Goal: Entertainment & Leisure: Consume media (video, audio)

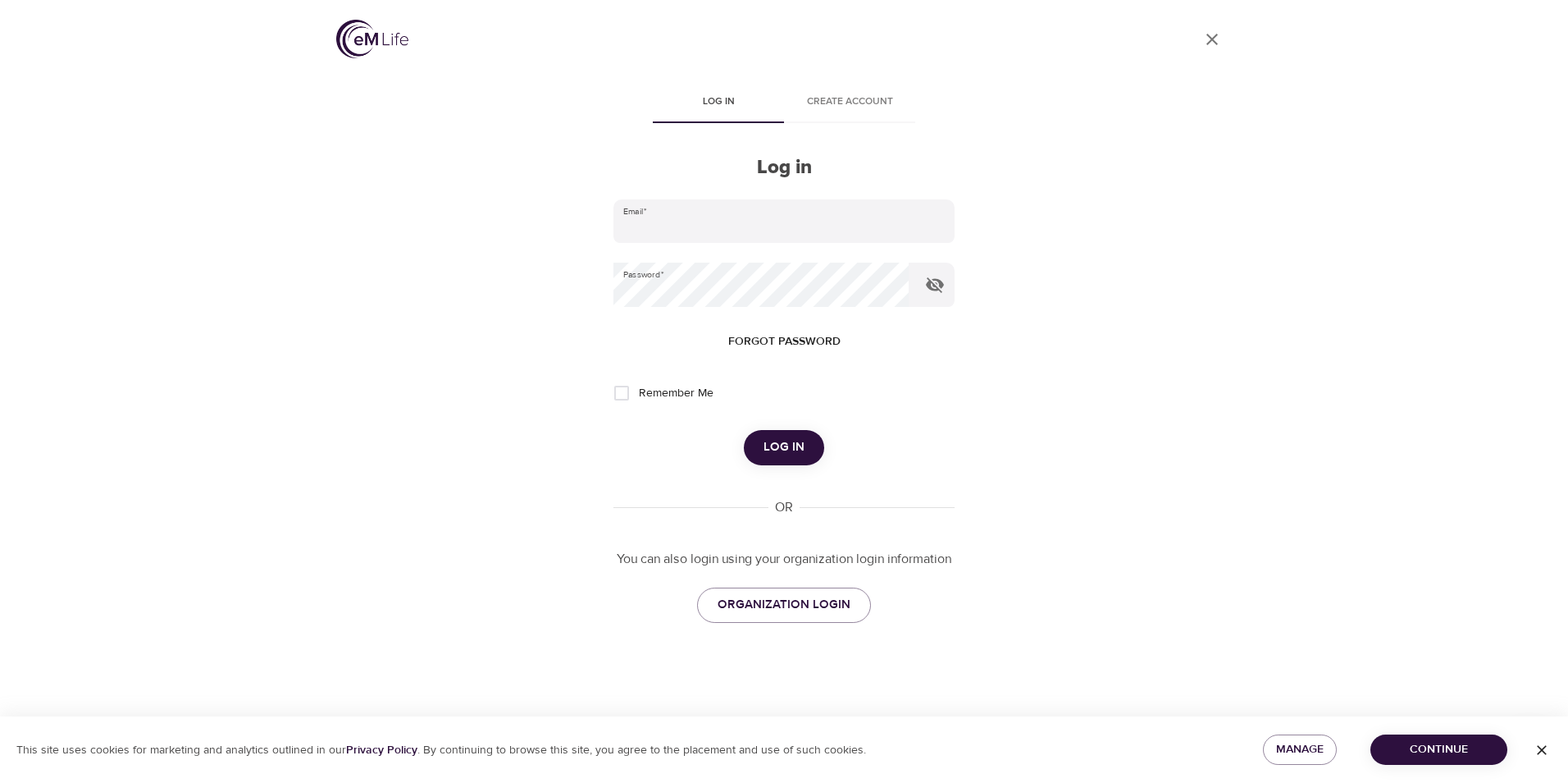
type input "[EMAIL_ADDRESS][DOMAIN_NAME]"
click at [625, 397] on input "Remember Me" at bounding box center [621, 392] width 34 height 34
checkbox input "true"
click at [784, 439] on span "Log in" at bounding box center [784, 447] width 41 height 21
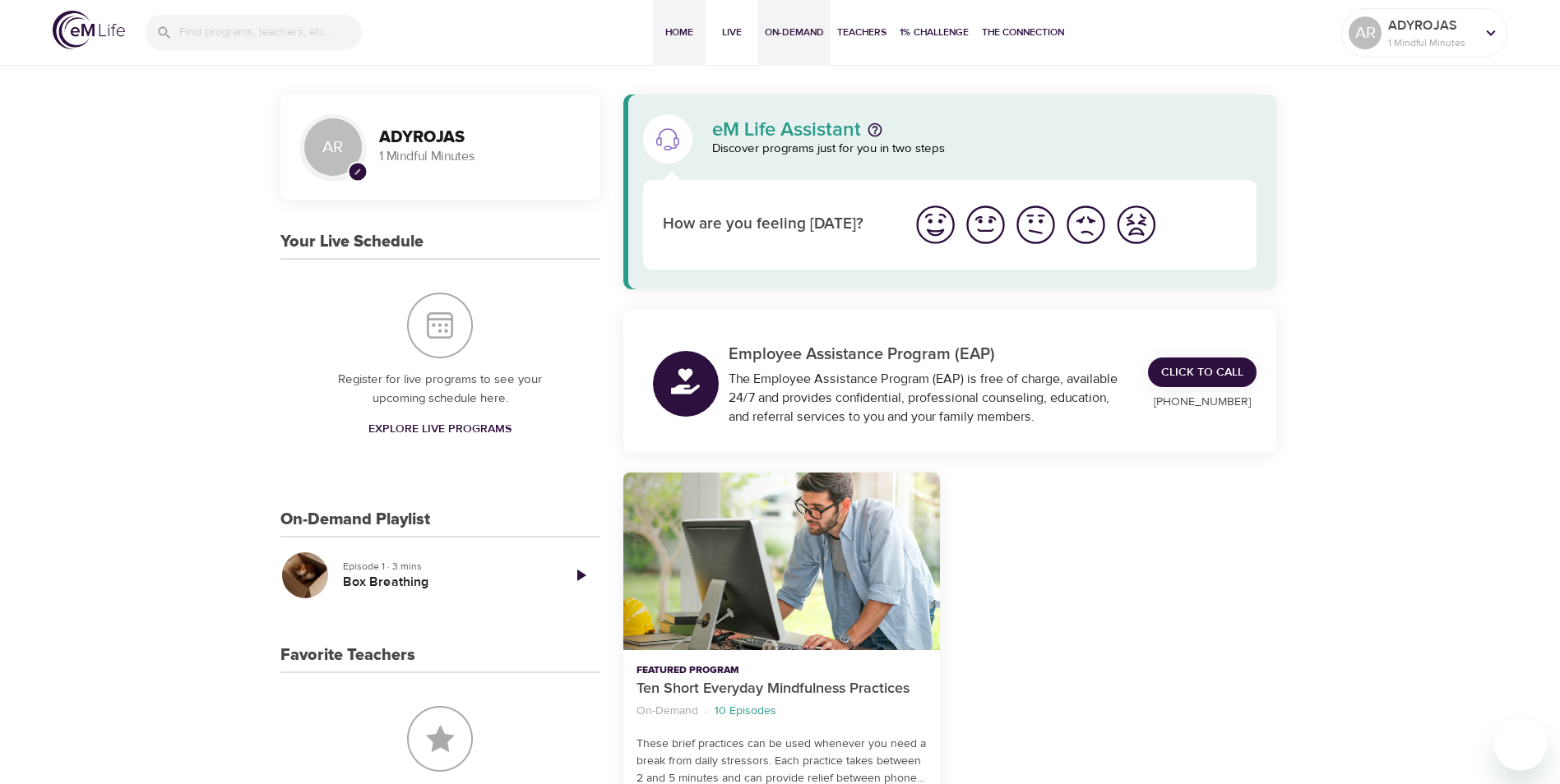
click at [802, 32] on span "On-Demand" at bounding box center [794, 32] width 60 height 18
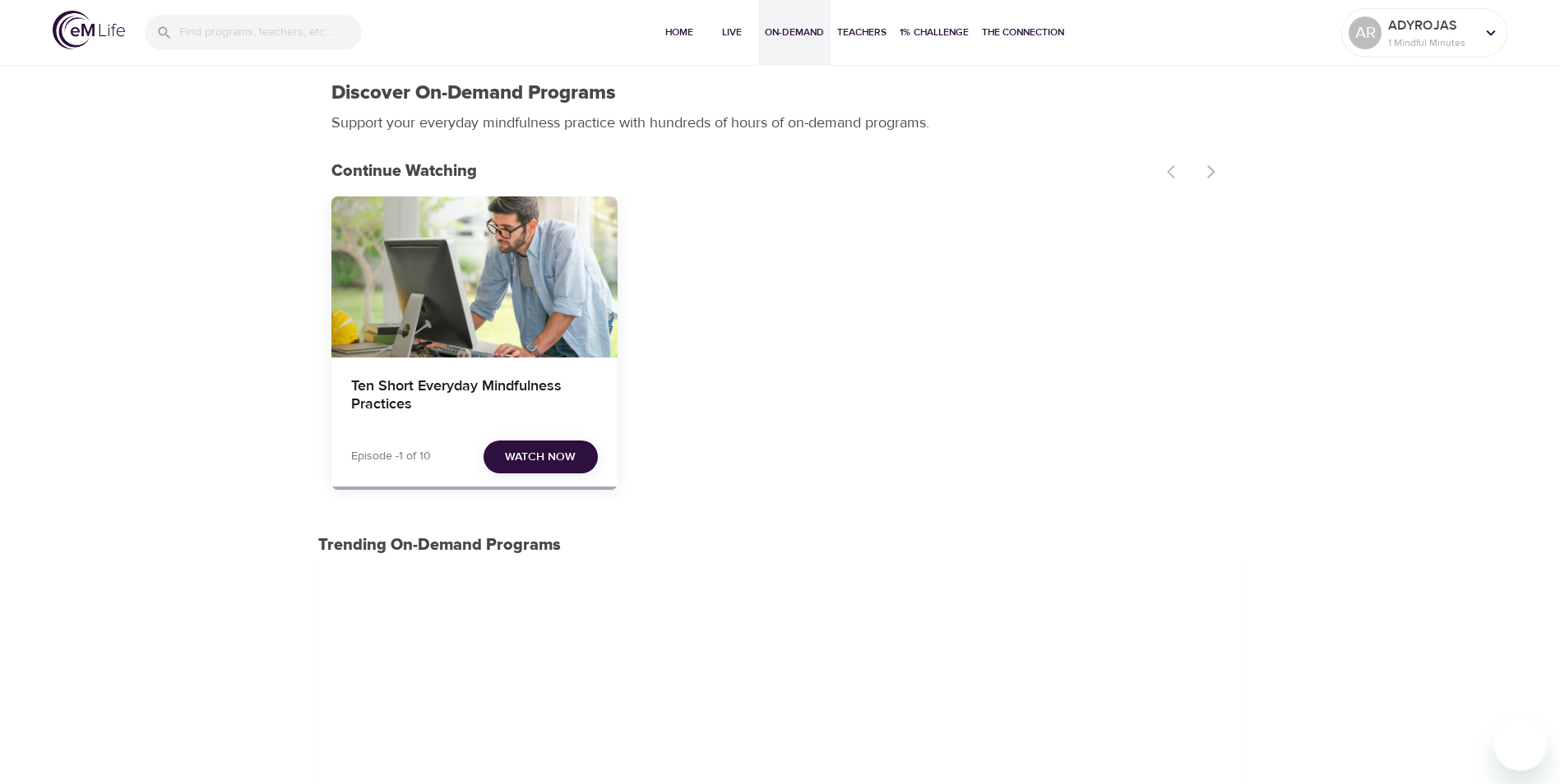
click at [523, 349] on div "Ten Short Everyday Mindfulness Practices" at bounding box center [474, 276] width 286 height 161
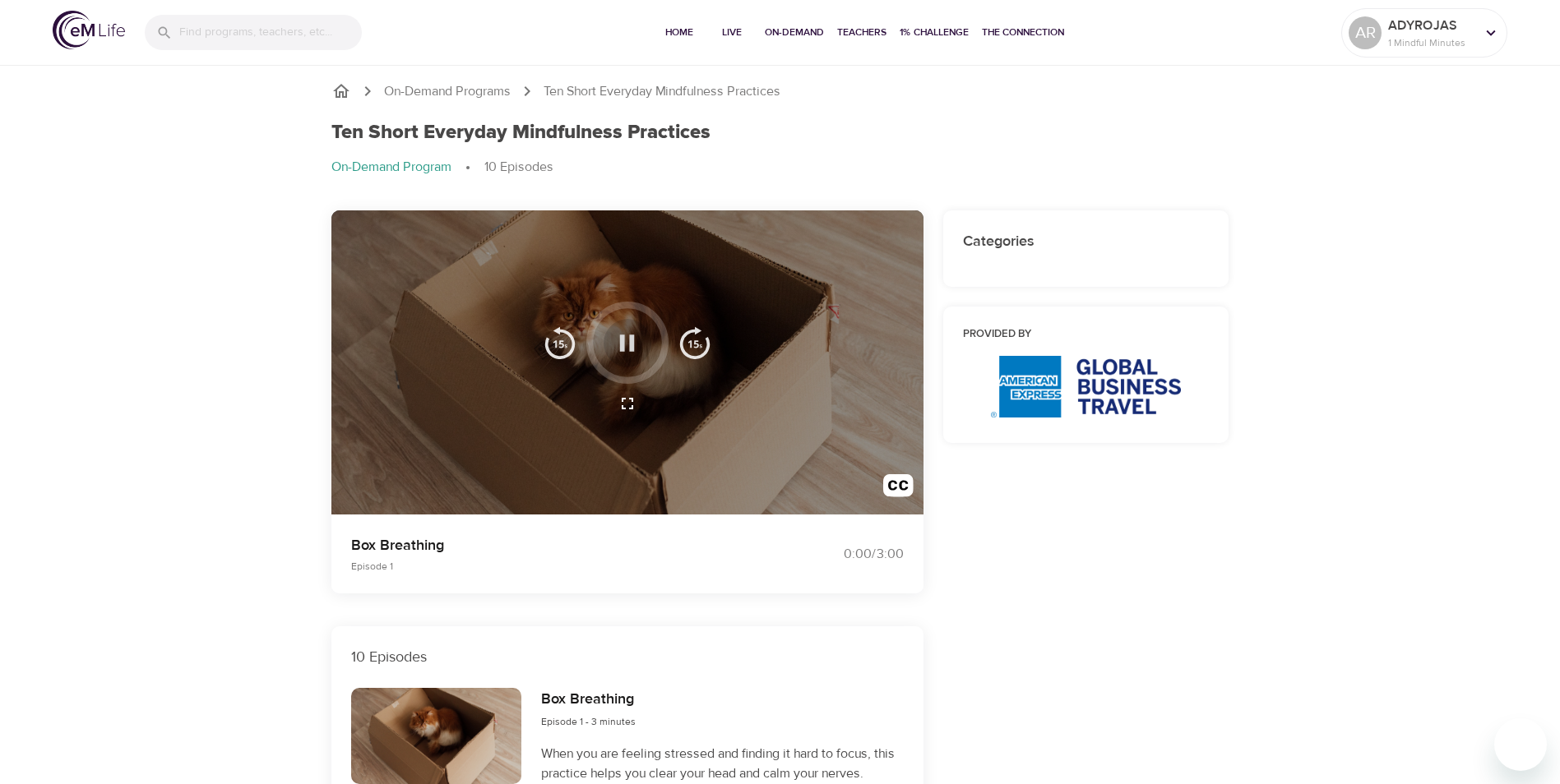
click at [637, 335] on icon "button" at bounding box center [626, 342] width 28 height 28
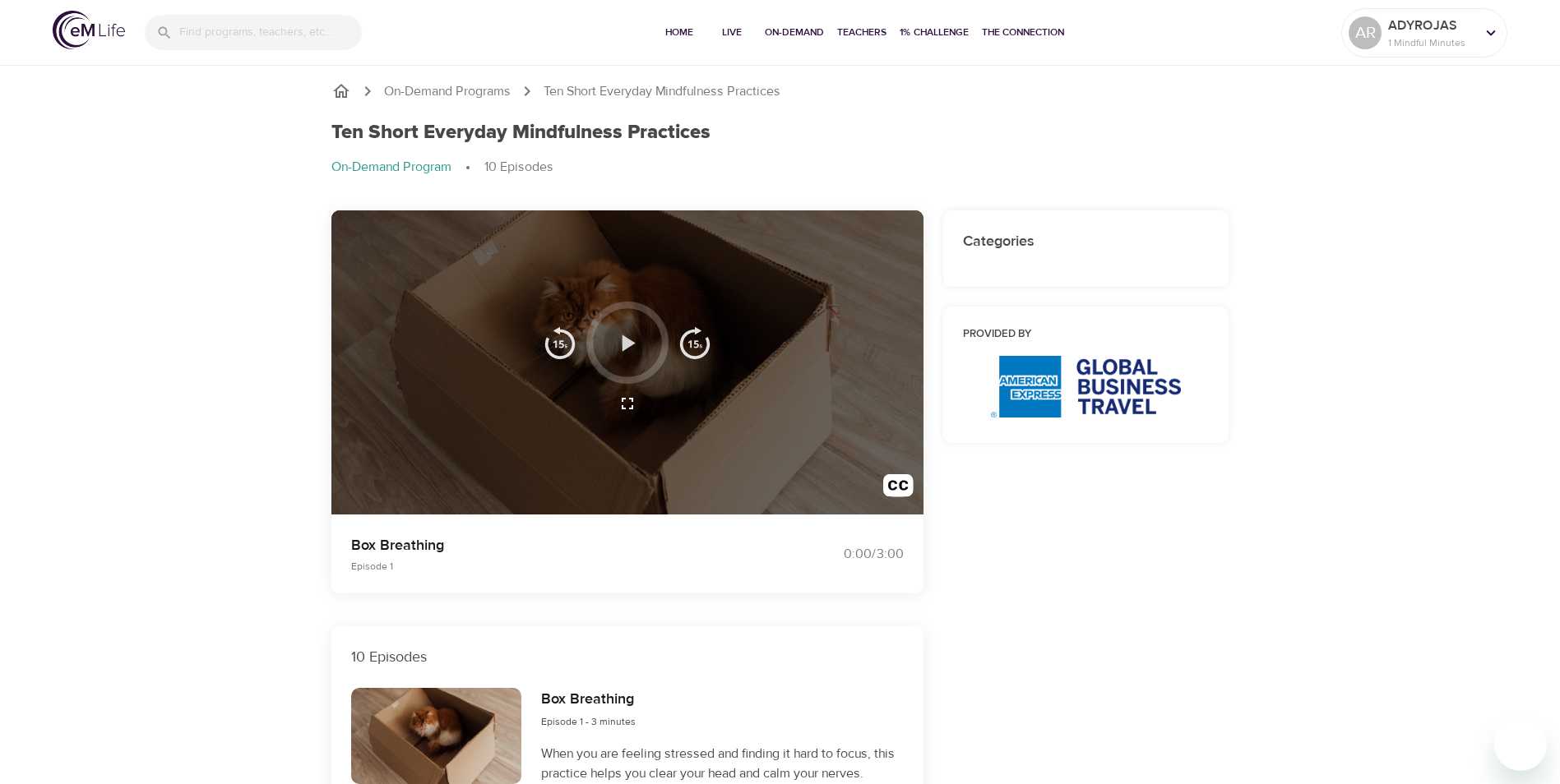
click at [624, 347] on icon "button" at bounding box center [628, 342] width 13 height 17
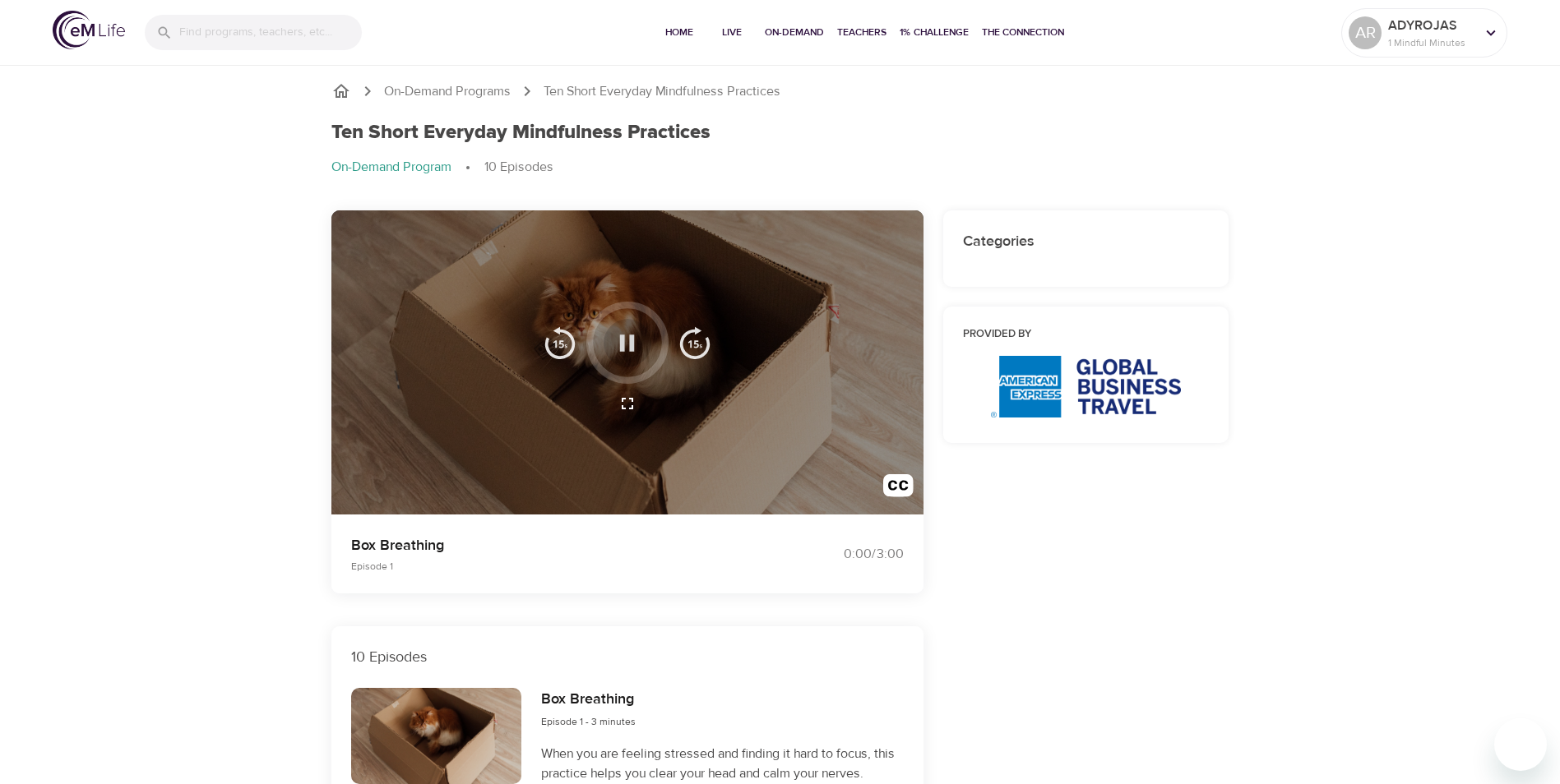
click at [631, 353] on icon "button" at bounding box center [626, 342] width 28 height 28
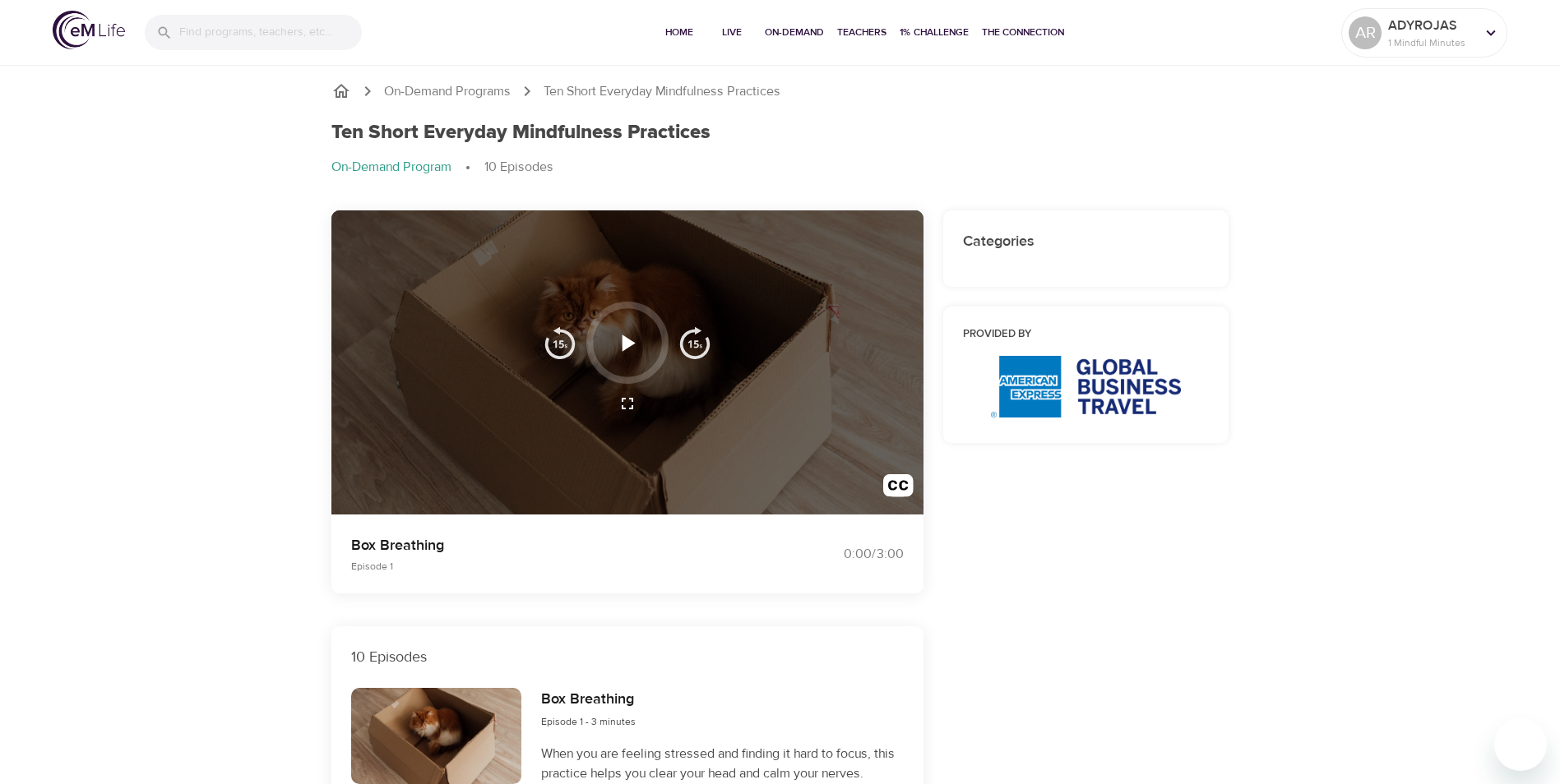
click at [626, 343] on icon "button" at bounding box center [628, 342] width 13 height 17
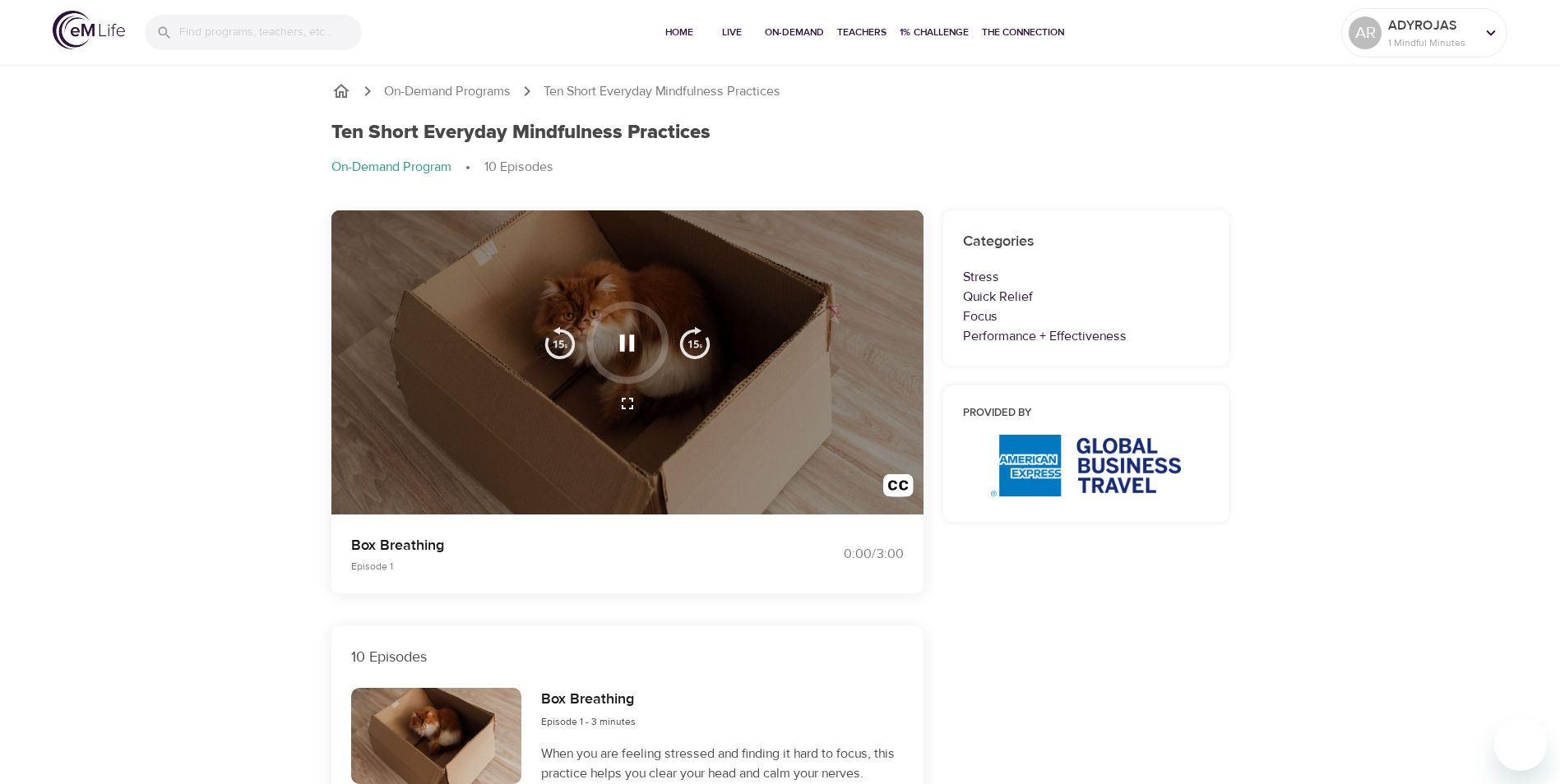
click at [625, 342] on icon "button" at bounding box center [626, 342] width 28 height 28
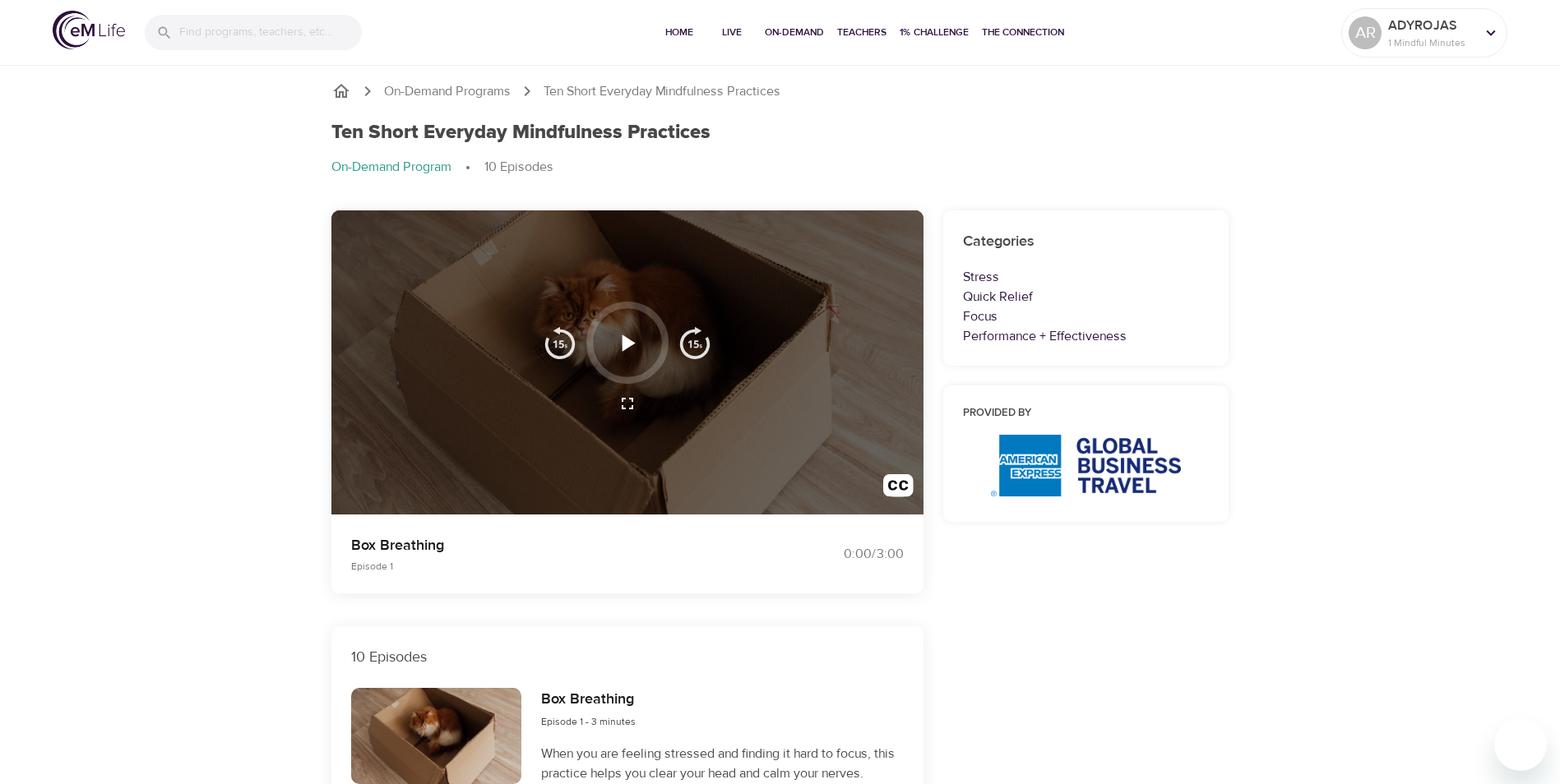
click at [627, 343] on icon "button" at bounding box center [628, 342] width 13 height 17
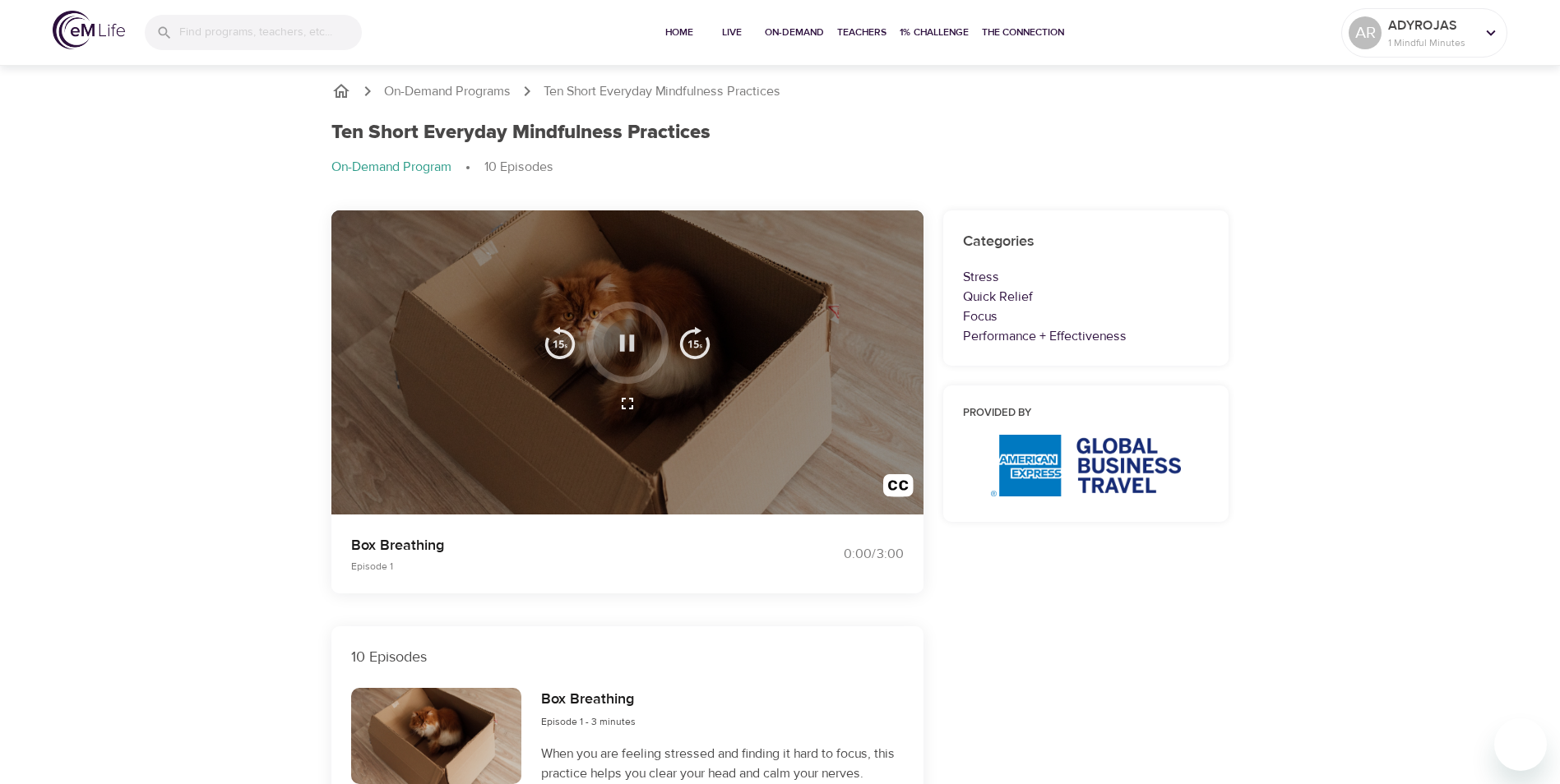
click at [635, 340] on icon "button" at bounding box center [626, 342] width 28 height 28
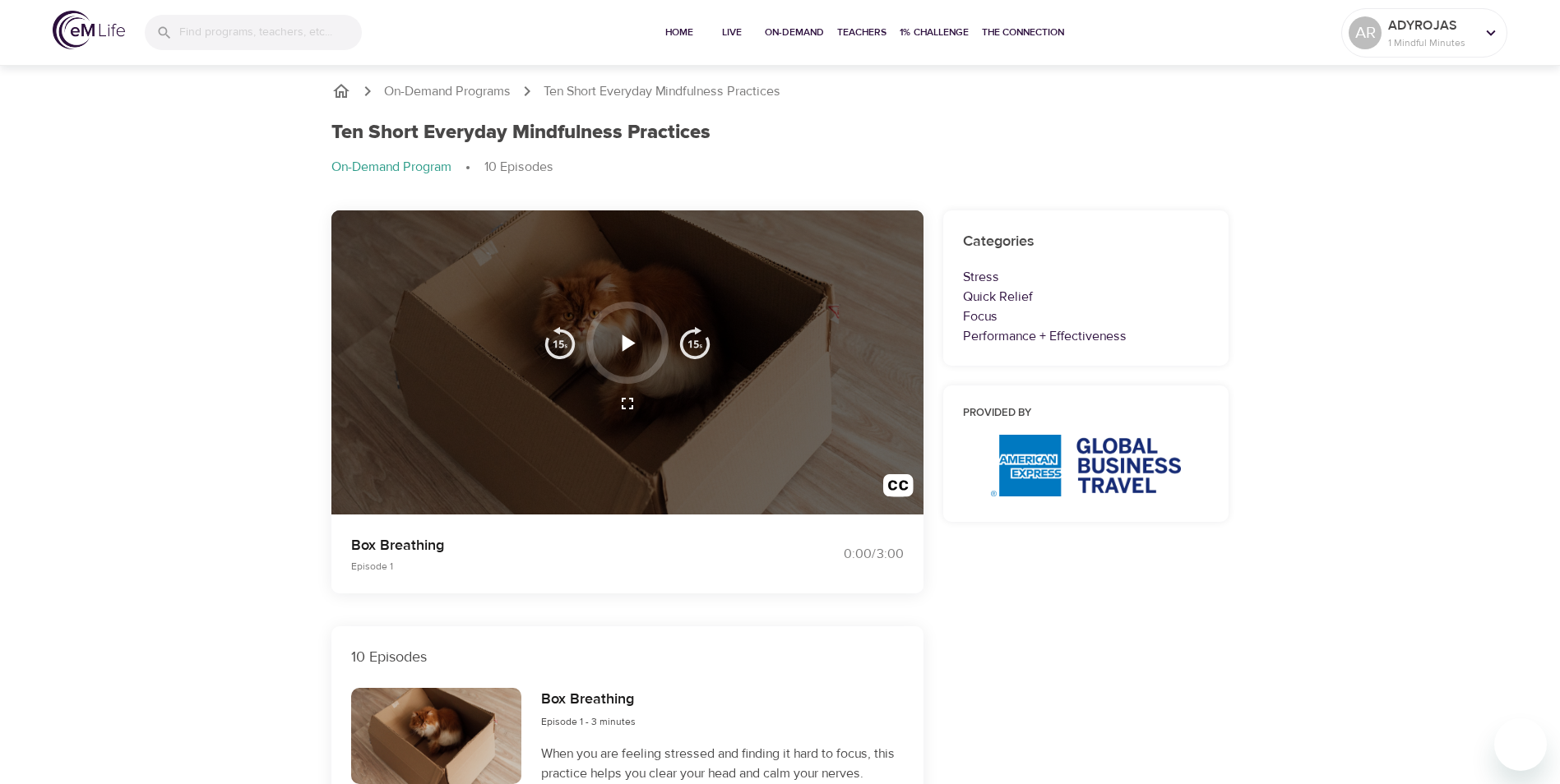
click at [371, 546] on p "Box Breathing" at bounding box center [556, 545] width 410 height 22
click at [629, 338] on icon "button" at bounding box center [626, 342] width 28 height 28
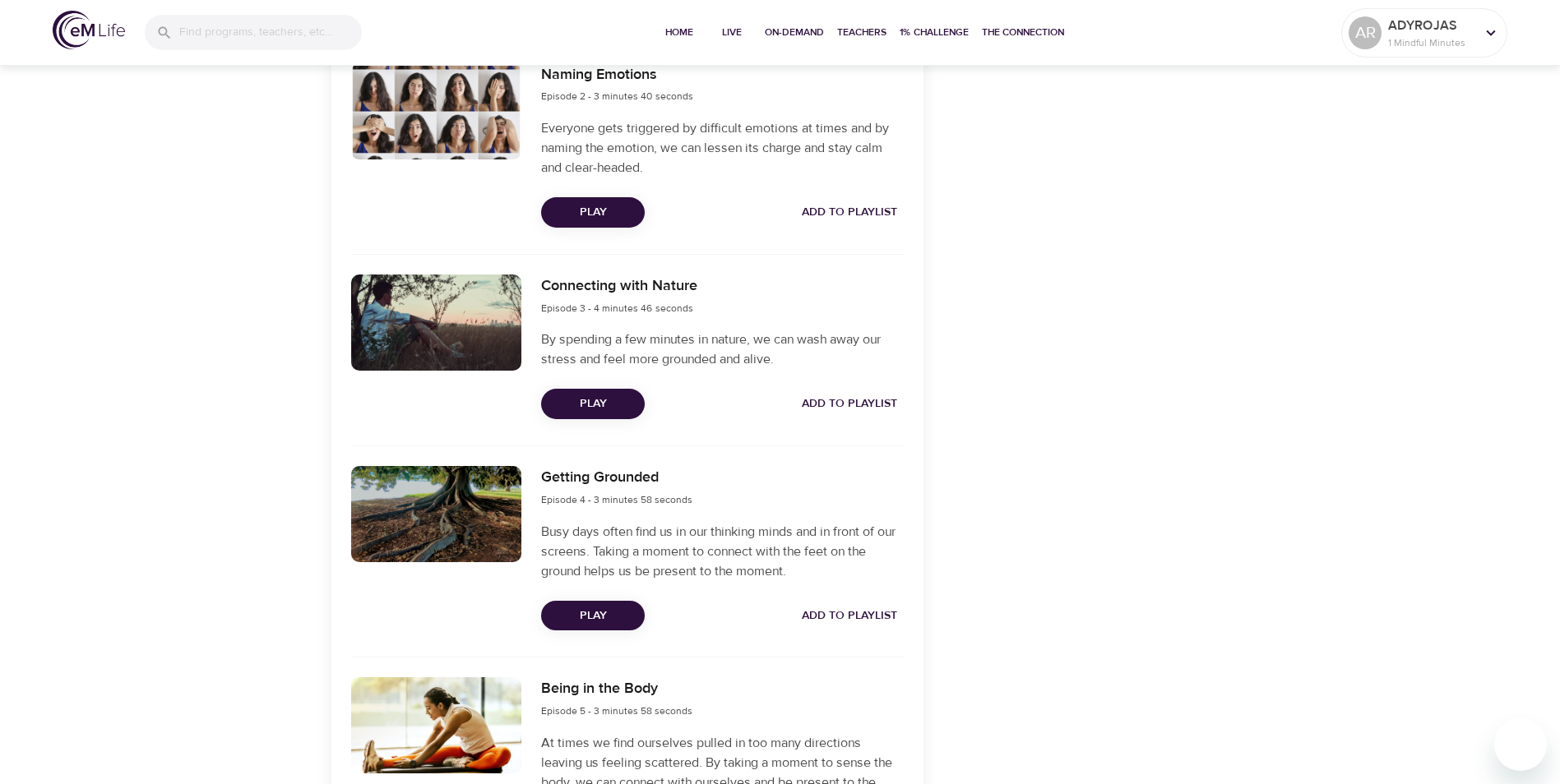
scroll to position [822, 0]
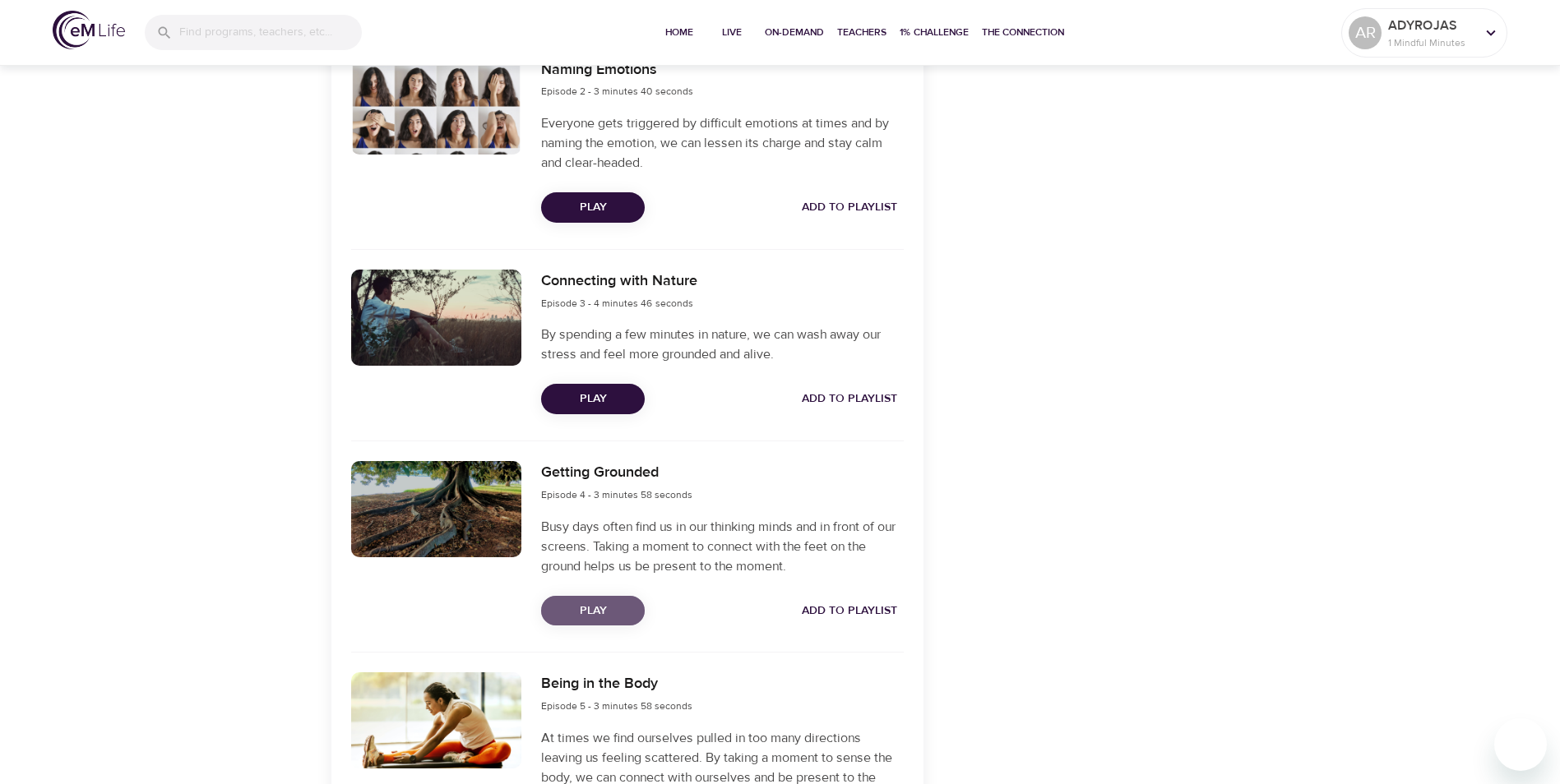
click at [608, 615] on span "Play" at bounding box center [592, 610] width 77 height 20
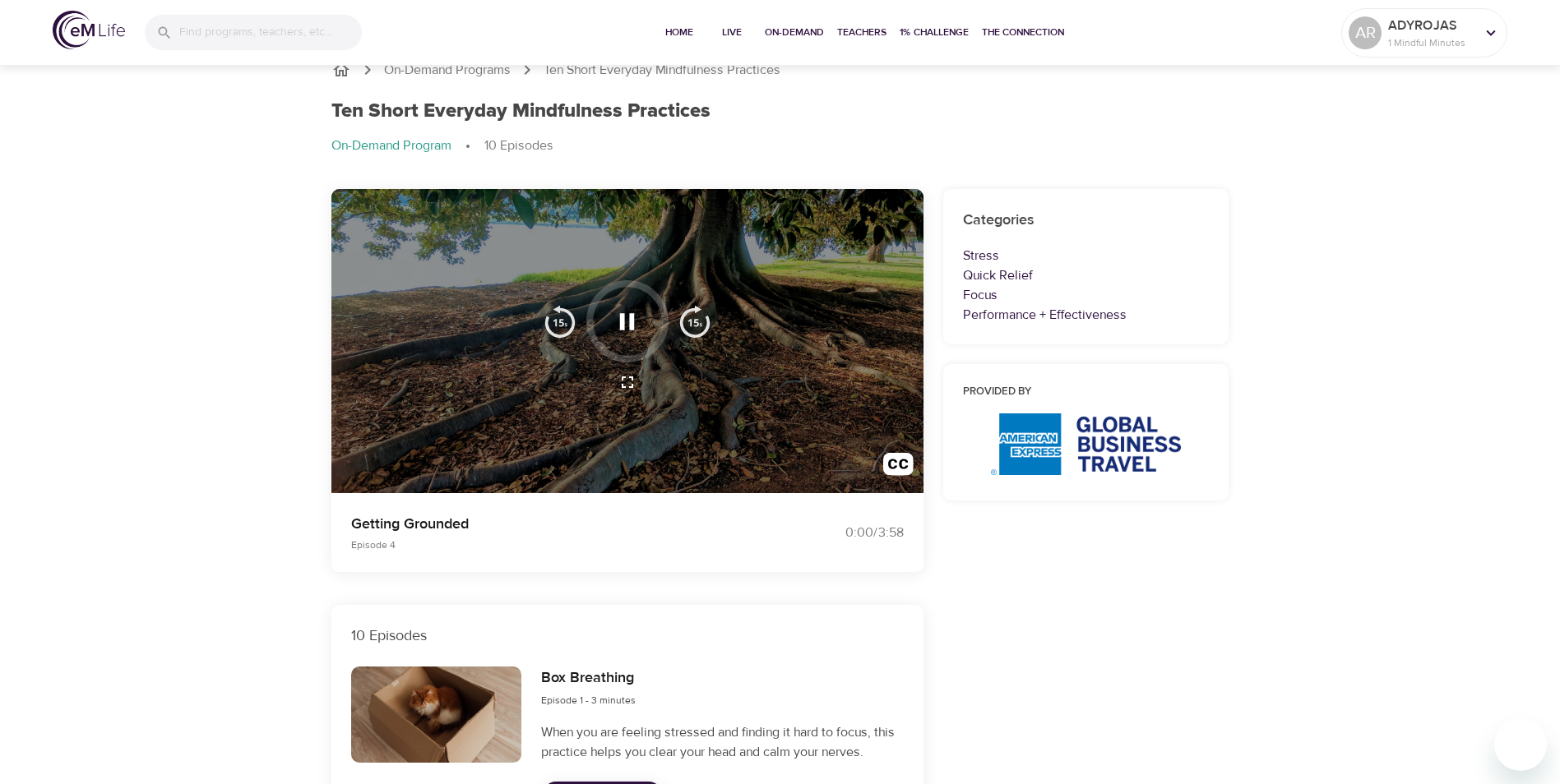
scroll to position [0, 0]
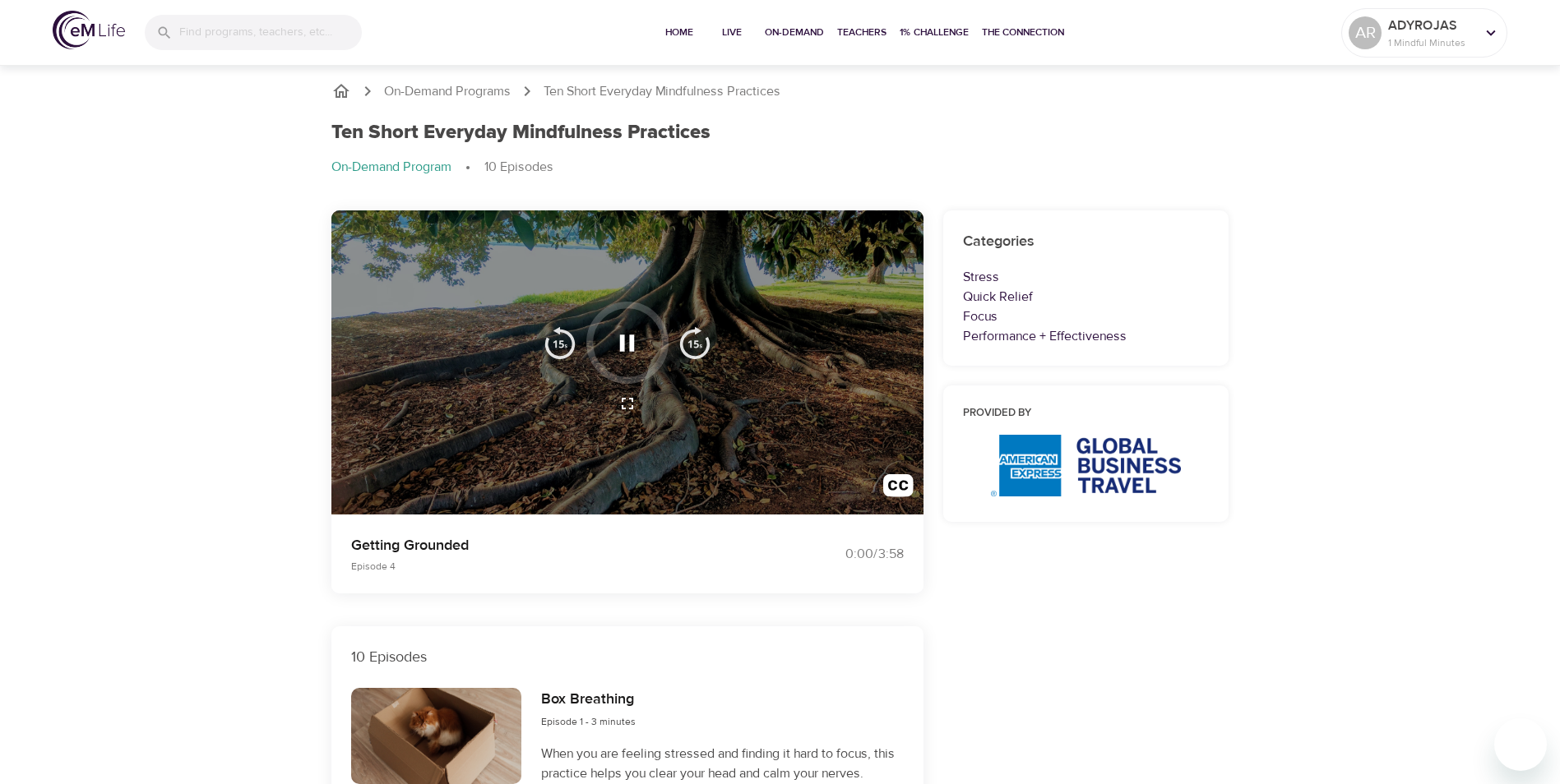
click at [631, 343] on icon "button" at bounding box center [626, 342] width 15 height 17
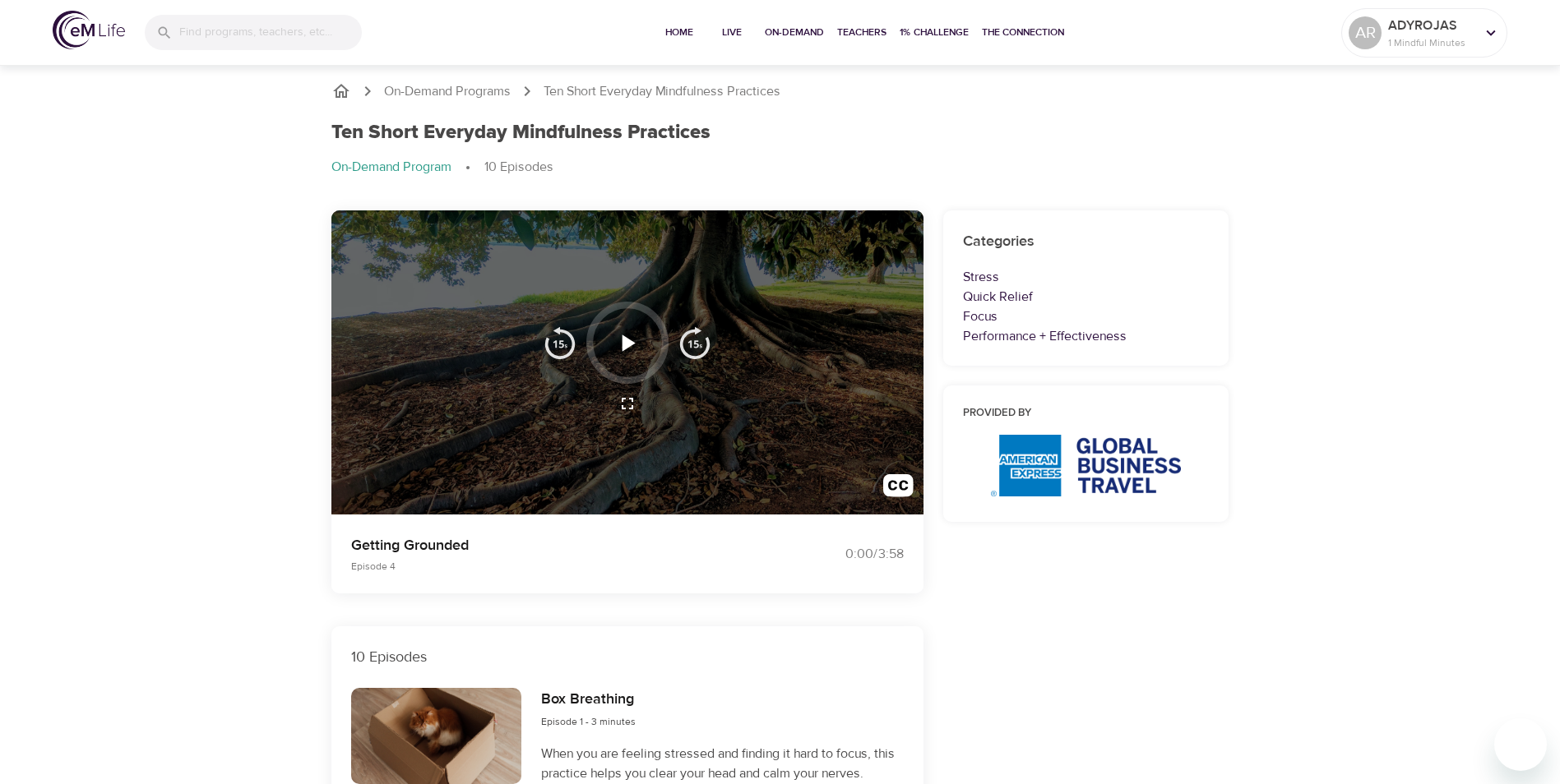
click at [629, 346] on icon "button" at bounding box center [628, 342] width 13 height 17
